Goal: Task Accomplishment & Management: Use online tool/utility

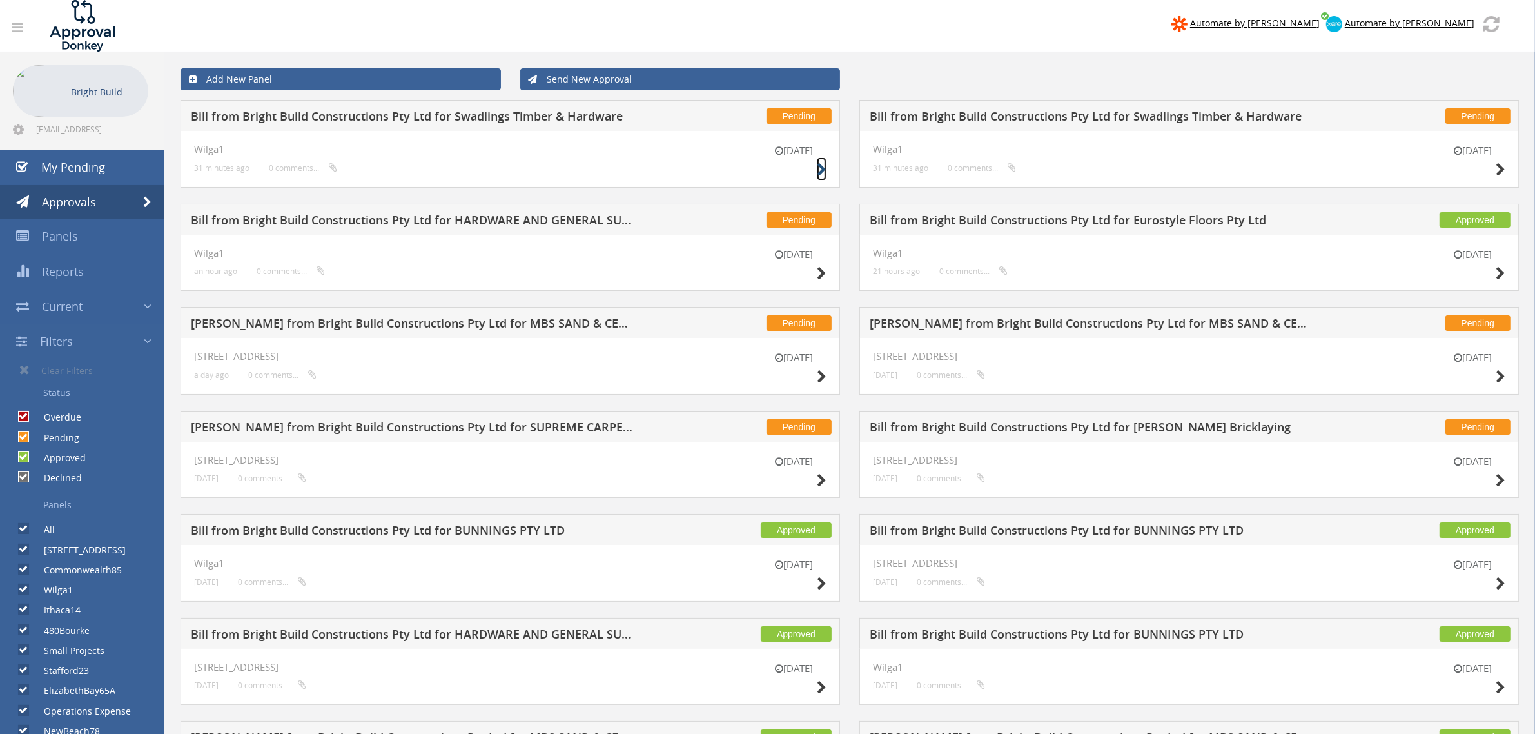
click at [821, 170] on icon at bounding box center [822, 170] width 10 height 14
click at [95, 168] on span "My Pending" at bounding box center [73, 166] width 64 height 15
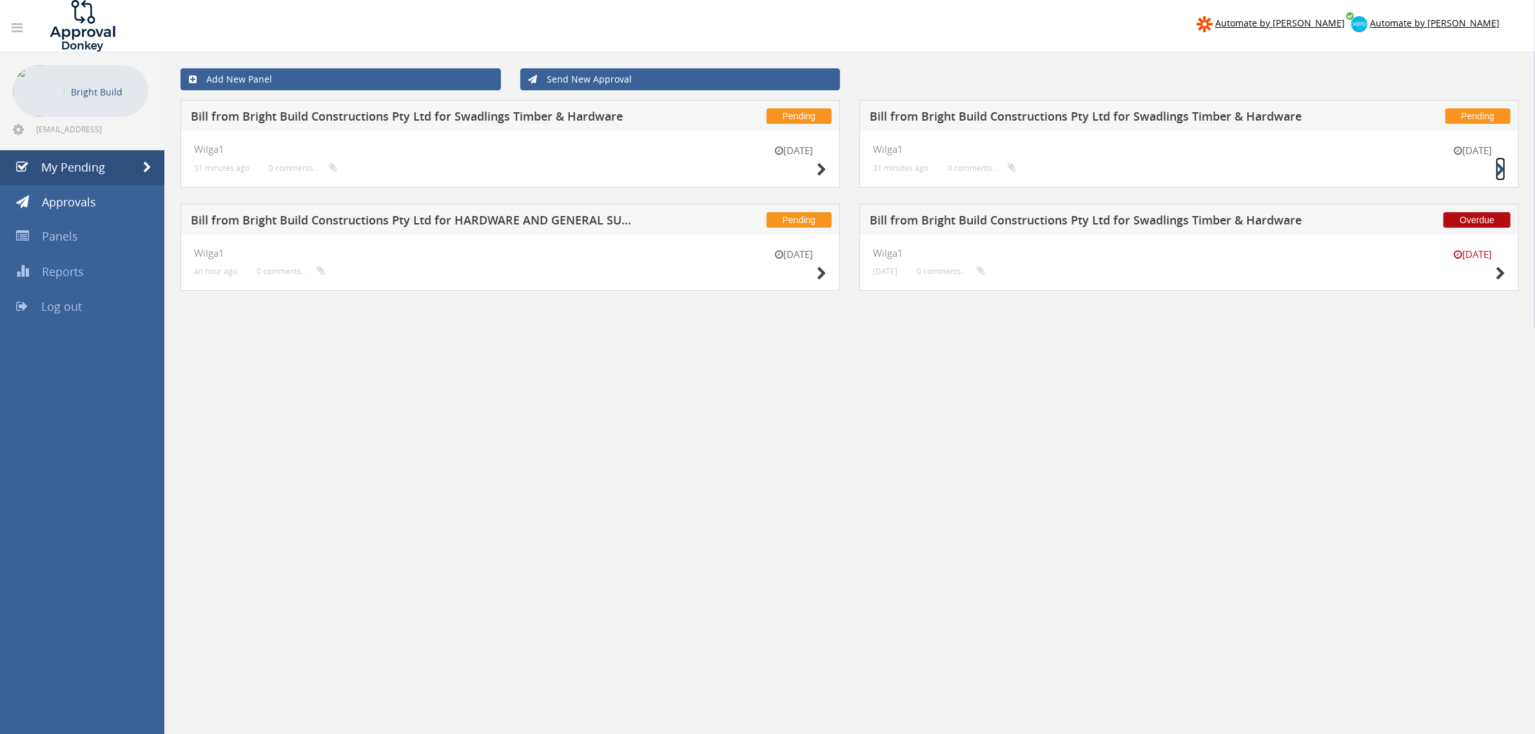
click at [1498, 169] on icon at bounding box center [1501, 170] width 10 height 14
click at [833, 275] on div "[DATE] Wilga1 an hour ago 0 comments..." at bounding box center [511, 263] width 660 height 57
click at [820, 269] on icon at bounding box center [822, 274] width 10 height 14
click at [84, 215] on link "Approvals" at bounding box center [82, 202] width 164 height 35
